Goal: Book appointment/travel/reservation

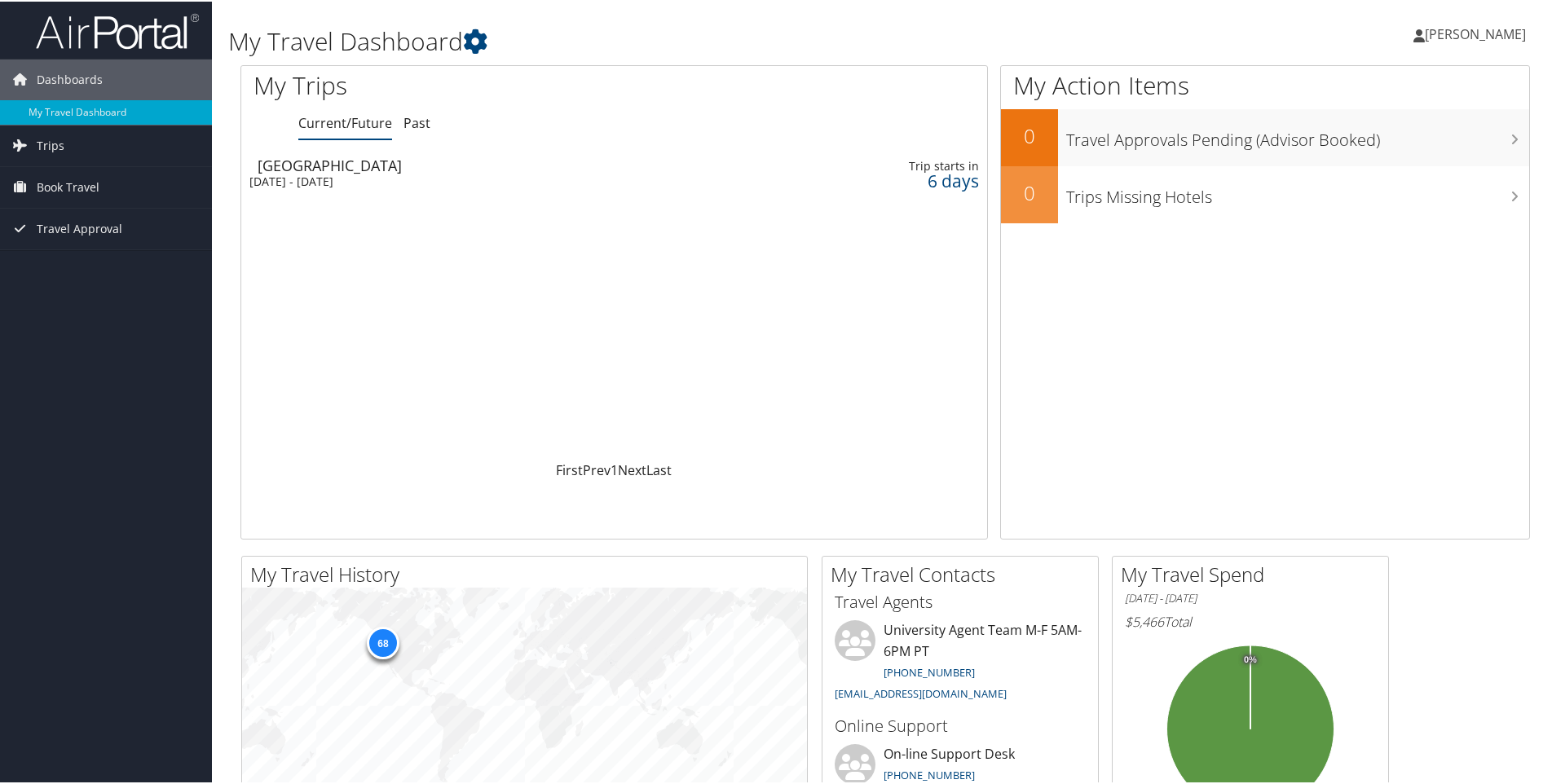
click at [396, 180] on div "[DATE] - [DATE]" at bounding box center [482, 180] width 465 height 15
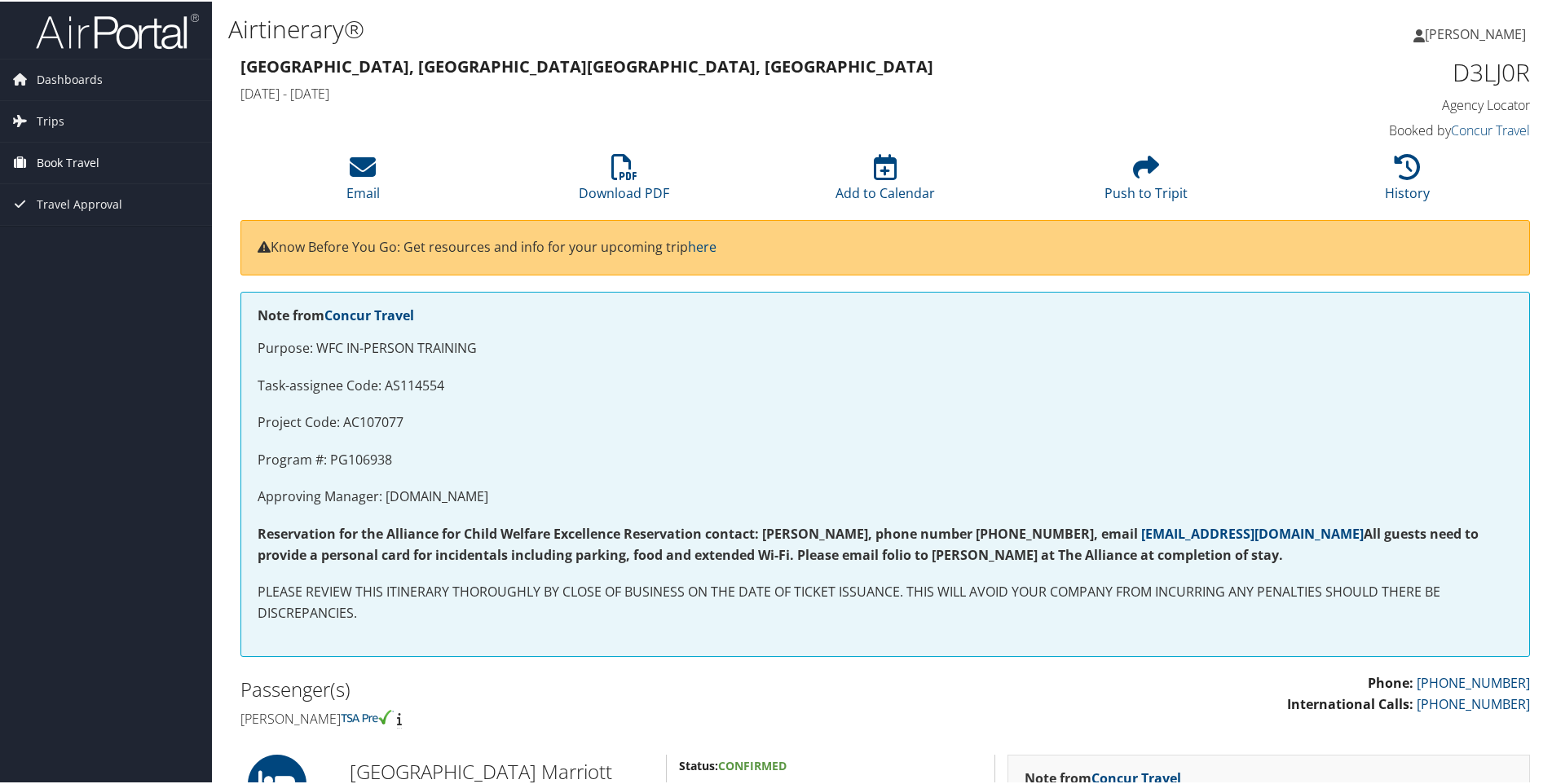
click at [43, 155] on span "Book Travel" at bounding box center [68, 161] width 63 height 41
click at [69, 237] on link "Book/Manage Online Trips" at bounding box center [106, 242] width 212 height 24
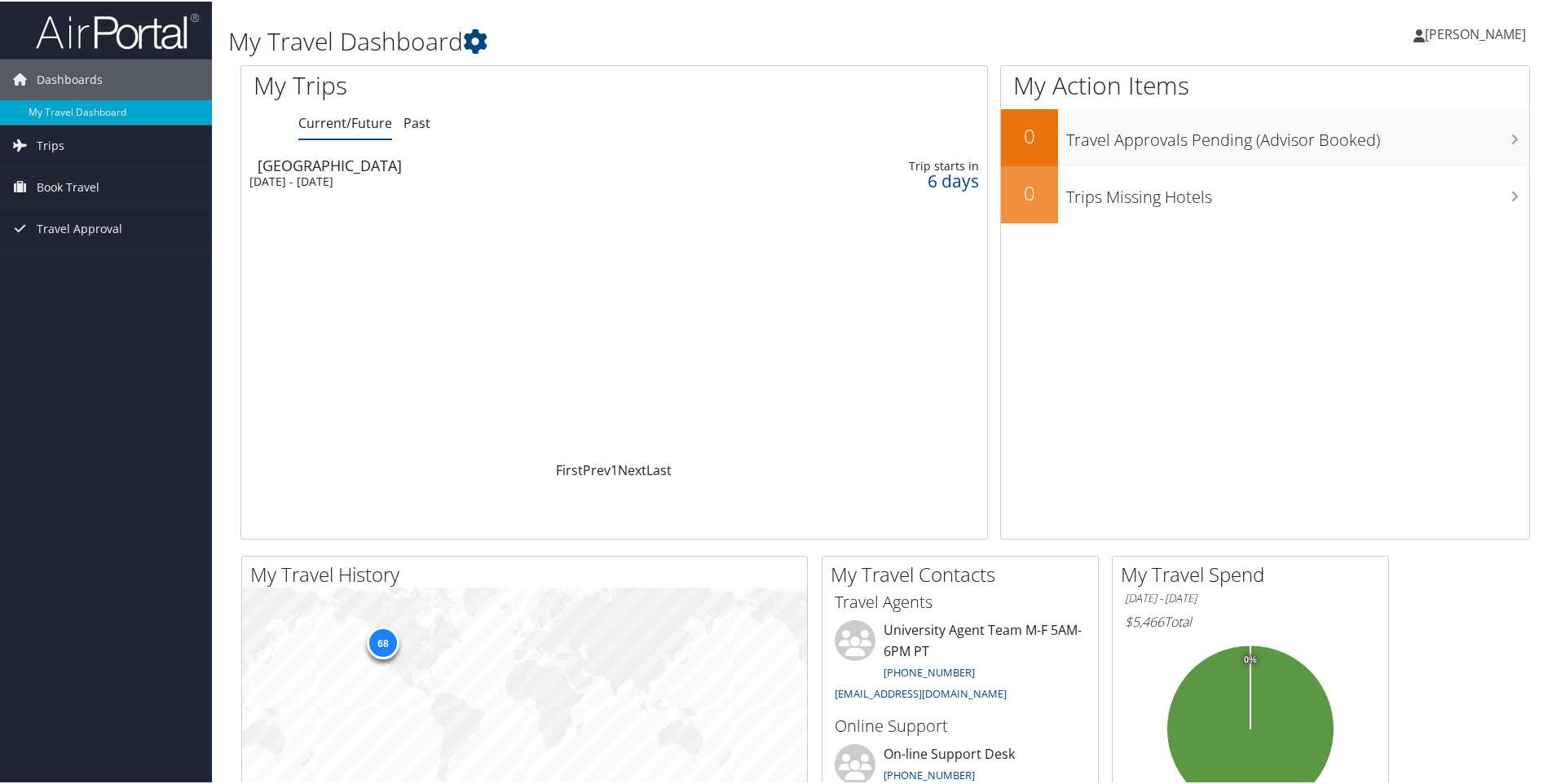
click at [334, 181] on div "[DATE] - [DATE]" at bounding box center [482, 180] width 465 height 15
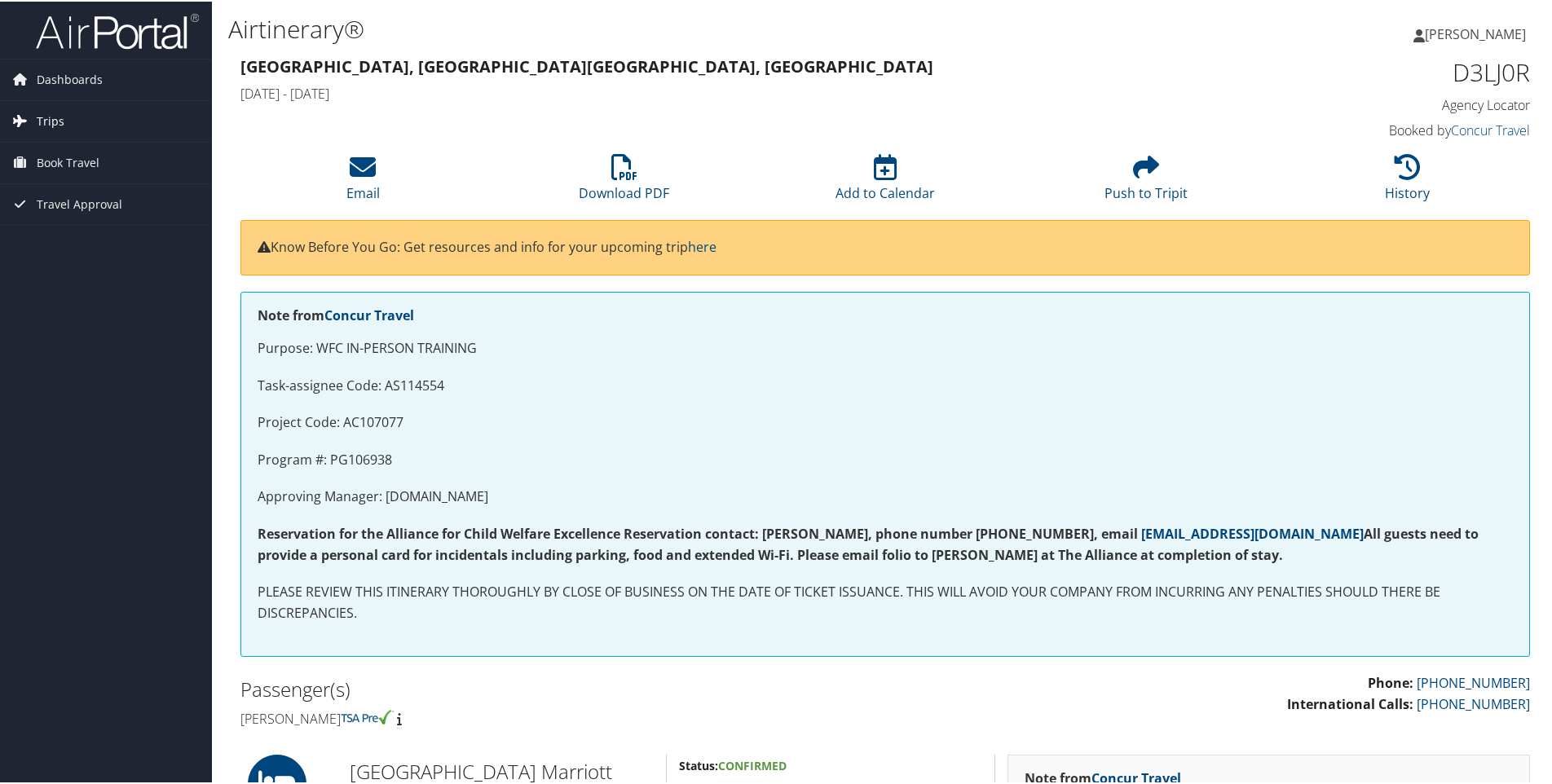
click at [61, 121] on span "Trips" at bounding box center [50, 119] width 28 height 41
click at [67, 152] on link "Current/Future Trips" at bounding box center [106, 152] width 212 height 24
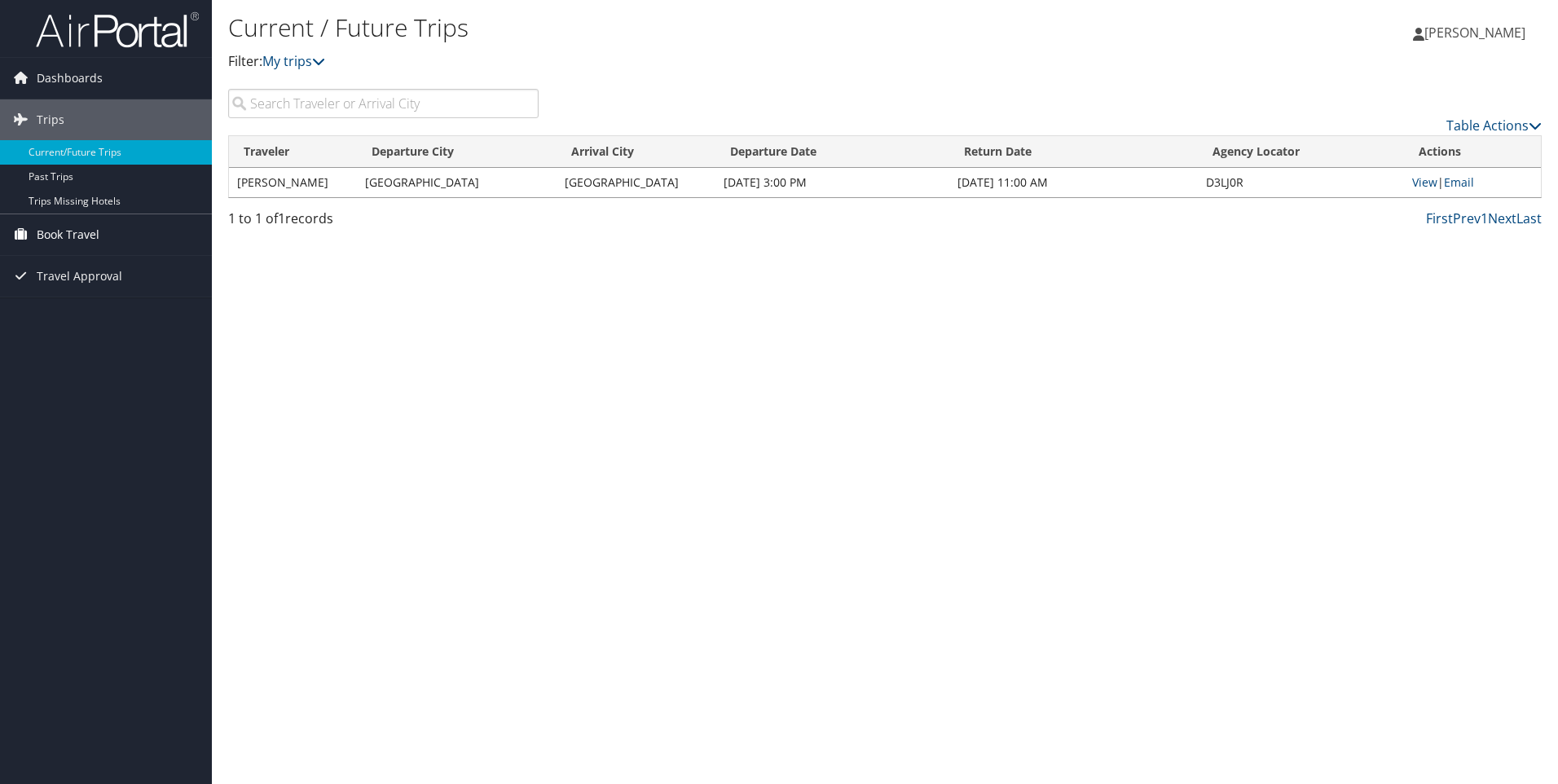
click at [84, 231] on span "Book Travel" at bounding box center [68, 235] width 63 height 41
click at [65, 314] on link "Book/Manage Online Trips" at bounding box center [106, 316] width 212 height 24
